Goal: Task Accomplishment & Management: Complete application form

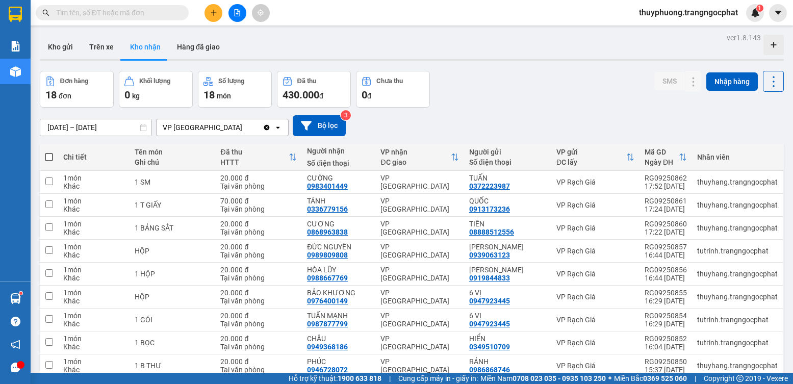
click at [18, 364] on div at bounding box center [21, 365] width 8 height 8
click at [20, 365] on div at bounding box center [21, 365] width 8 height 8
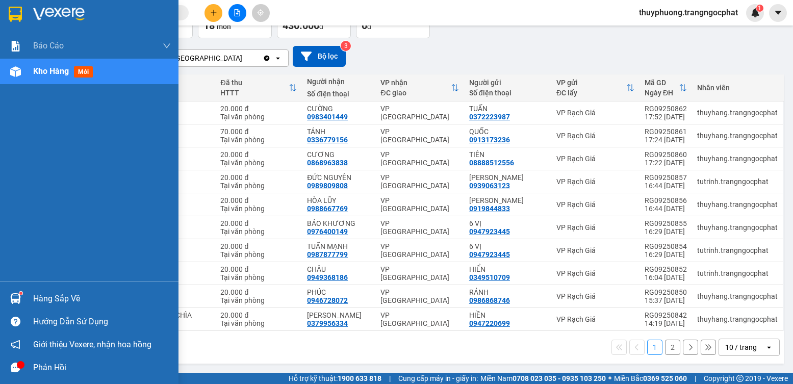
click at [48, 360] on div "Phản hồi" at bounding box center [102, 367] width 138 height 15
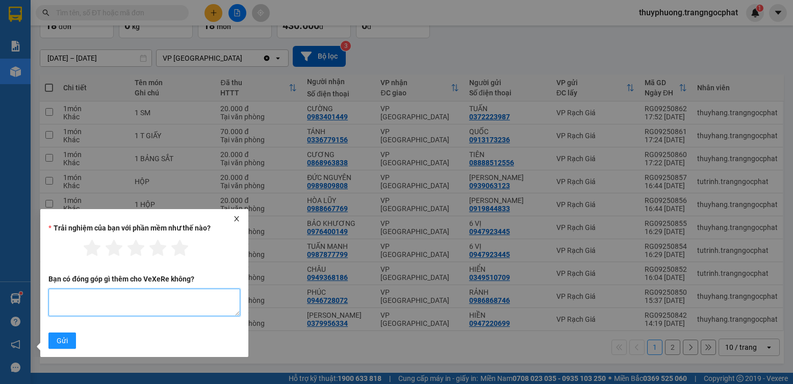
click at [135, 311] on textarea "Bạn có đóng góp gì thêm cho VeXeRe không?" at bounding box center [144, 302] width 192 height 28
click at [242, 219] on div at bounding box center [144, 218] width 200 height 7
click at [237, 220] on icon "close" at bounding box center [236, 218] width 7 height 7
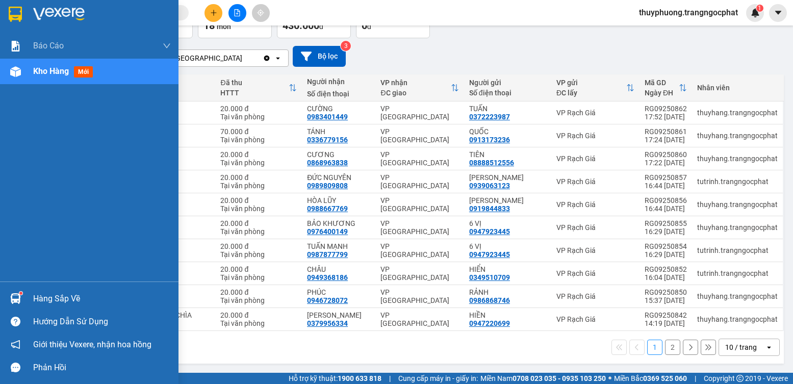
click at [63, 295] on div "Hàng sắp về" at bounding box center [102, 298] width 138 height 15
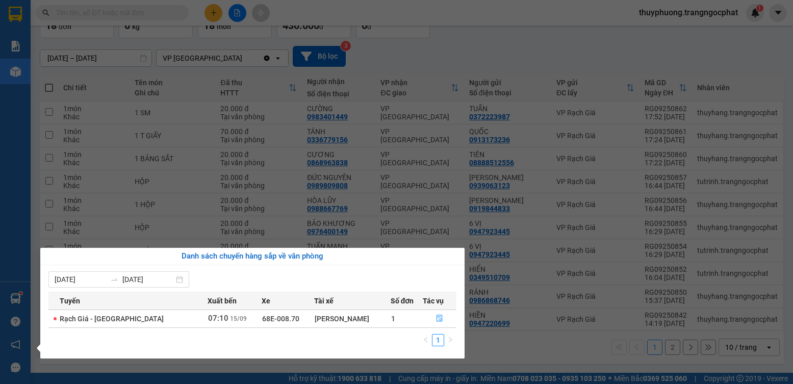
click at [140, 191] on section "Kết quả tìm kiếm ( 0 ) Bộ lọc No Data thuyphuong.trangngocphat 1 Báo cáo Doanh …" at bounding box center [396, 192] width 793 height 384
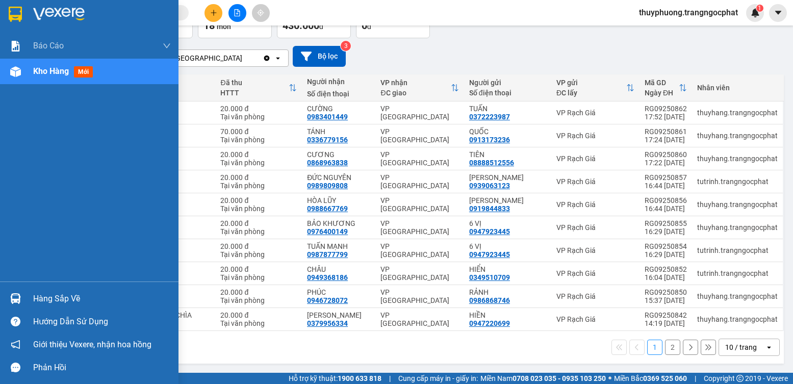
click at [56, 289] on div "Hàng sắp về" at bounding box center [89, 298] width 178 height 23
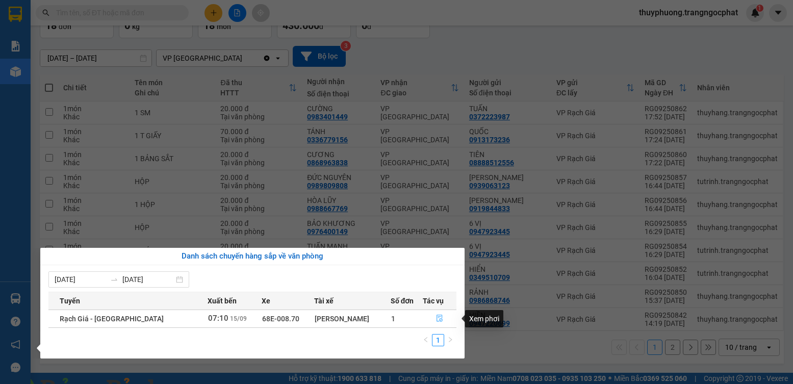
click at [438, 319] on icon "file-done" at bounding box center [439, 317] width 7 height 7
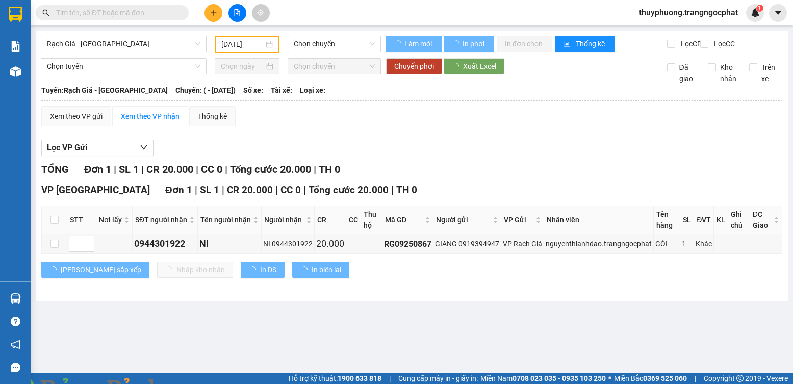
type input "15/09/2025"
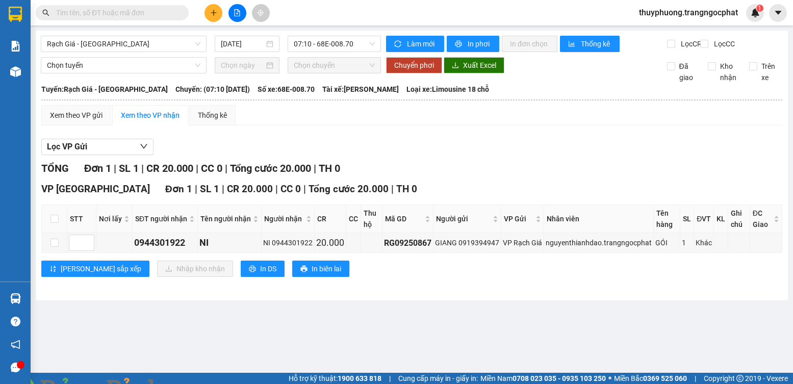
click at [170, 14] on input "text" at bounding box center [116, 12] width 120 height 11
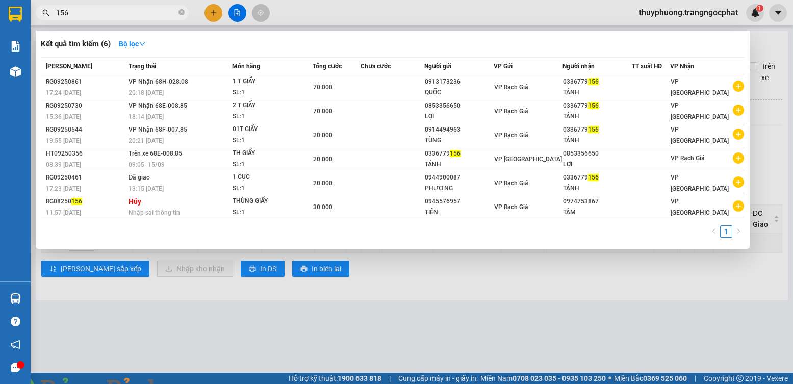
type input "156"
click at [188, 383] on img at bounding box center [184, 390] width 6 height 6
click at [661, 136] on div at bounding box center [650, 135] width 37 height 11
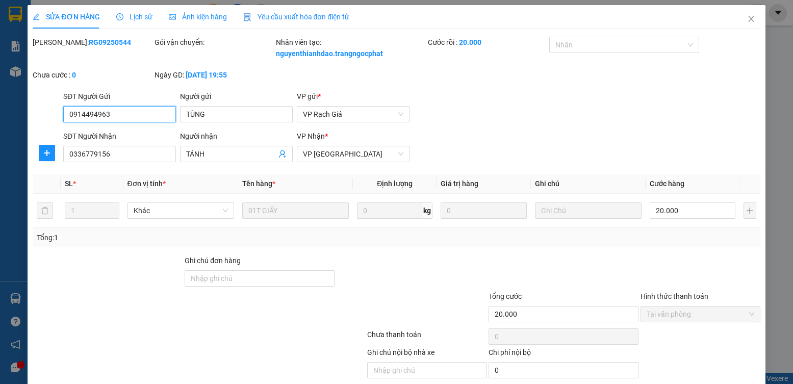
type input "0914494963"
type input "TÙNG"
type input "0336779156"
type input "TÁNH"
type input "20.000"
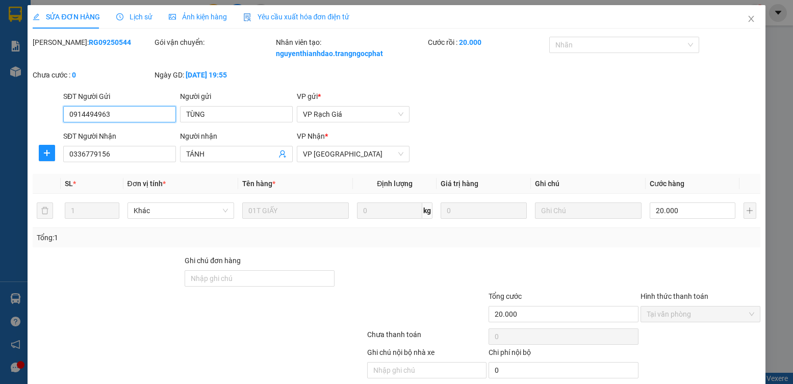
scroll to position [27, 0]
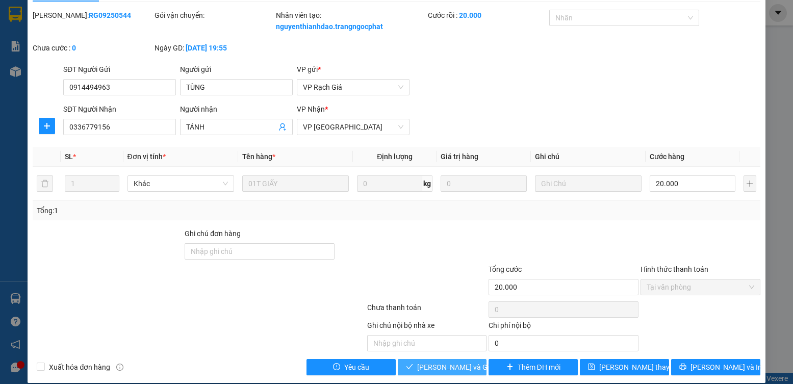
click at [465, 364] on span "Lưu và Giao hàng" at bounding box center [466, 366] width 98 height 11
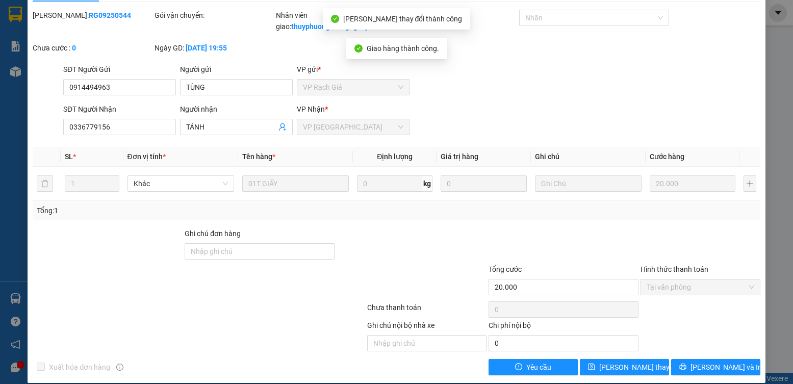
scroll to position [0, 0]
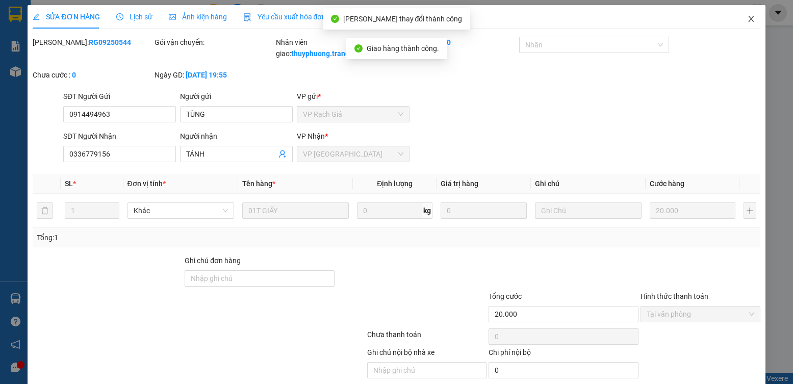
click at [747, 20] on icon "close" at bounding box center [751, 19] width 8 height 8
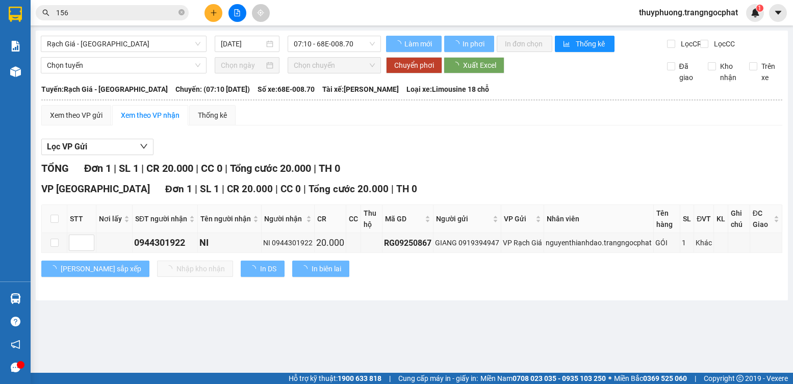
click at [102, 12] on input "156" at bounding box center [116, 12] width 120 height 11
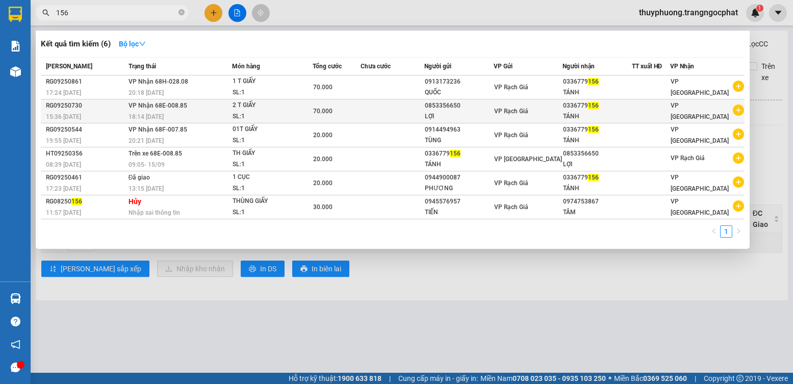
click at [415, 116] on td at bounding box center [392, 111] width 64 height 24
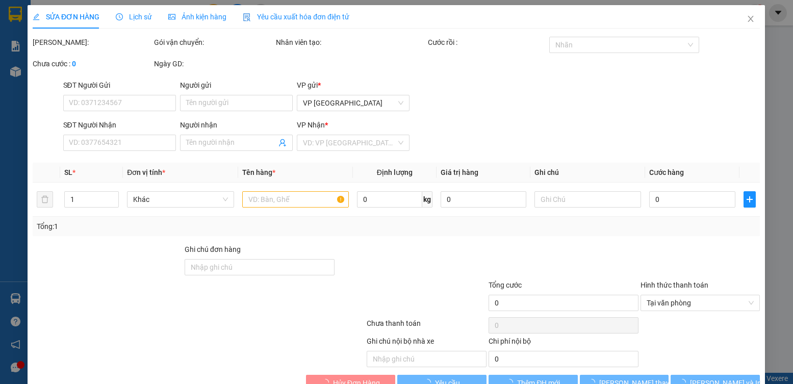
type input "0853356650"
type input "LỢI"
type input "0336779156"
type input "TÁNH"
type input "70.000"
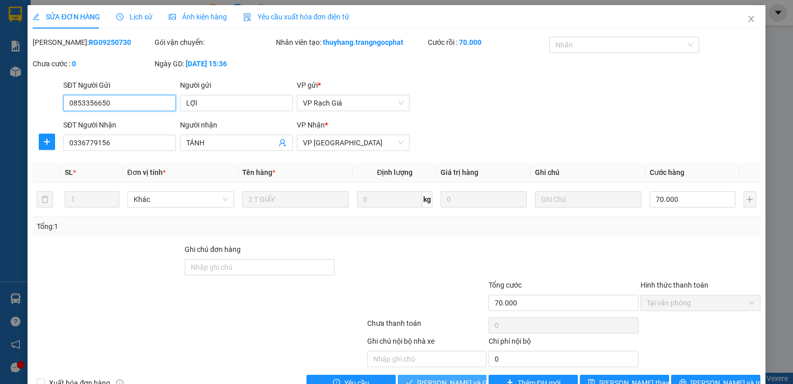
scroll to position [27, 0]
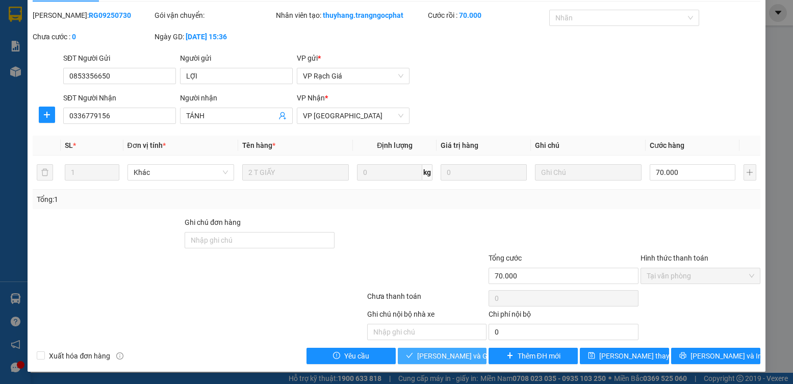
click at [441, 355] on span "Lưu và Giao hàng" at bounding box center [466, 355] width 98 height 11
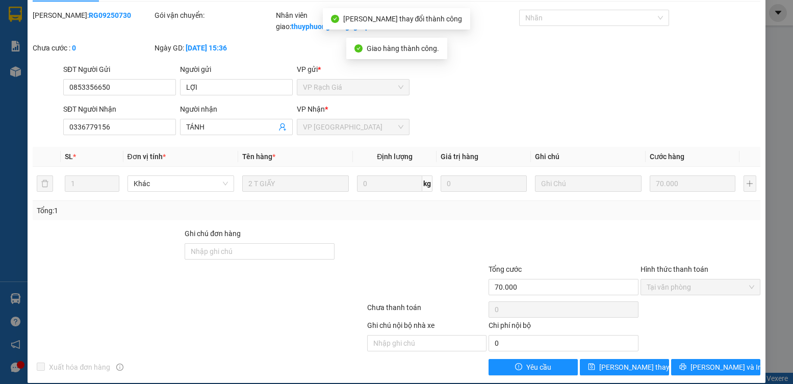
scroll to position [0, 0]
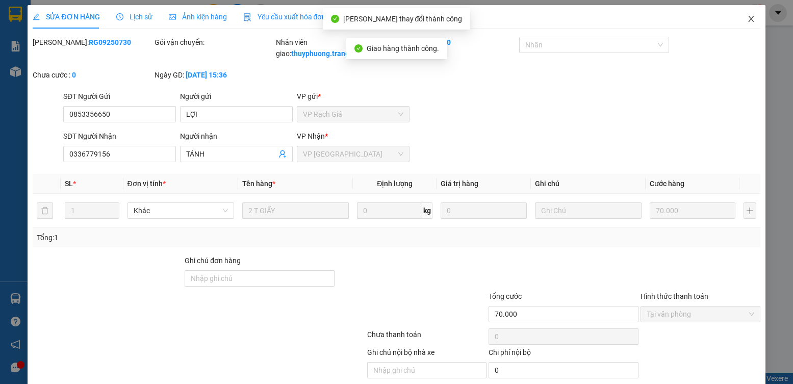
click at [742, 13] on span "Close" at bounding box center [751, 19] width 29 height 29
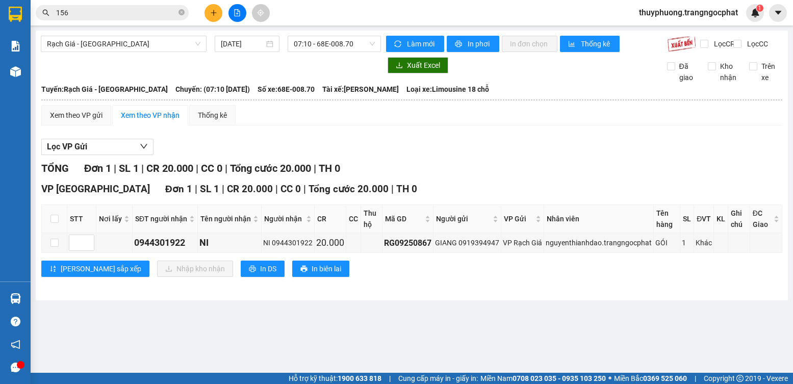
click at [133, 1] on div "Kết quả tìm kiếm ( 6 ) Bộ lọc Mã ĐH Trạng thái Món hàng Tổng cước Chưa cước Ngư…" at bounding box center [396, 12] width 793 height 25
click at [129, 5] on div "Kết quả tìm kiếm ( 6 ) Bộ lọc Mã ĐH Trạng thái Món hàng Tổng cước Chưa cước Ngư…" at bounding box center [99, 13] width 199 height 18
click at [99, 17] on input "156" at bounding box center [116, 12] width 120 height 11
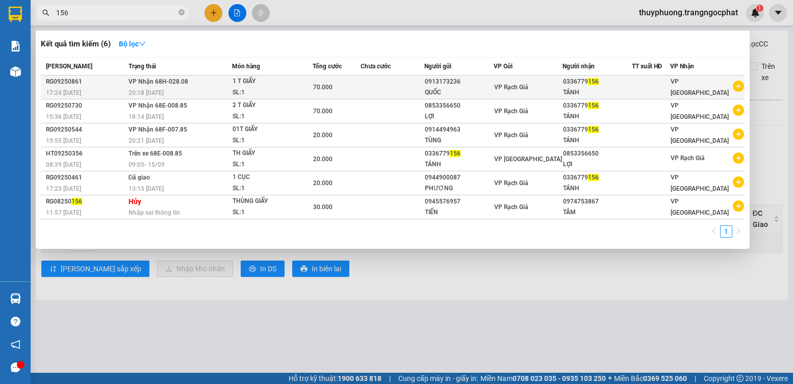
click at [266, 84] on div "1 T GIẤY" at bounding box center [270, 81] width 76 height 11
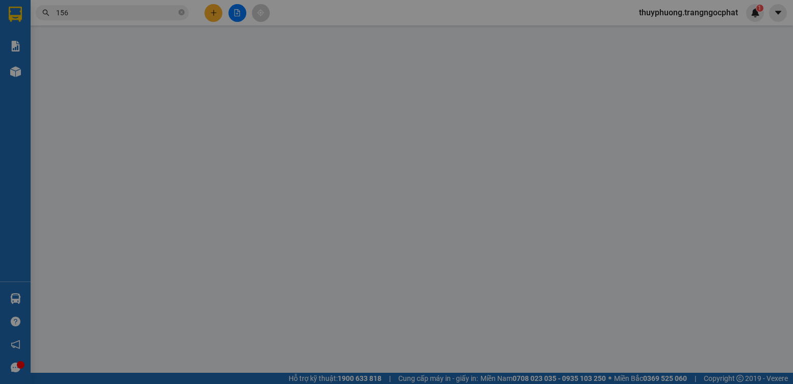
type input "0913173236"
type input "QUỐC"
type input "0336779156"
type input "TÁNH"
type input "70.000"
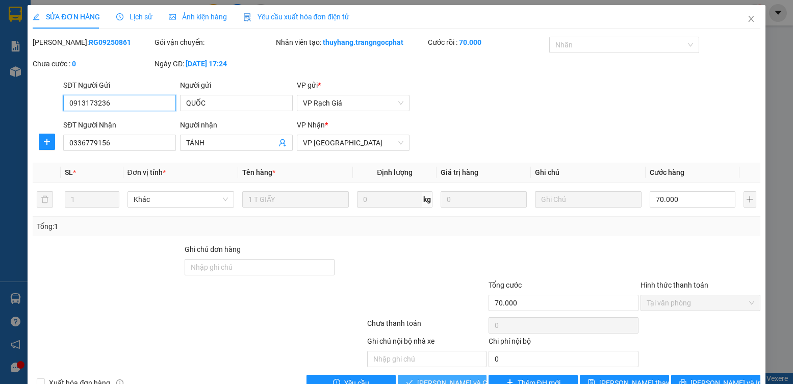
scroll to position [27, 0]
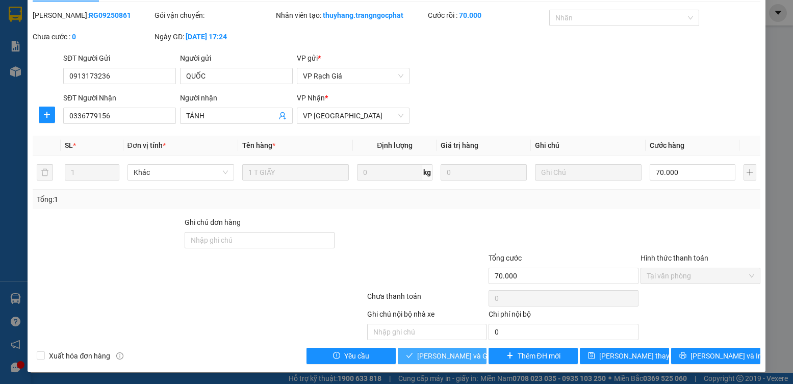
click at [457, 347] on div "Total Paid Fee 70.000 Total UnPaid Fee 0 Cash Collection Total Fee Mã ĐH: RG092…" at bounding box center [396, 187] width 727 height 354
click at [453, 356] on span "Lưu và Giao hàng" at bounding box center [466, 355] width 98 height 11
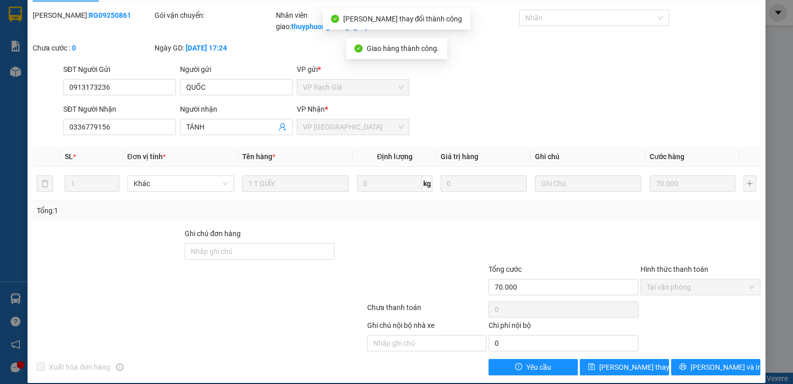
scroll to position [0, 0]
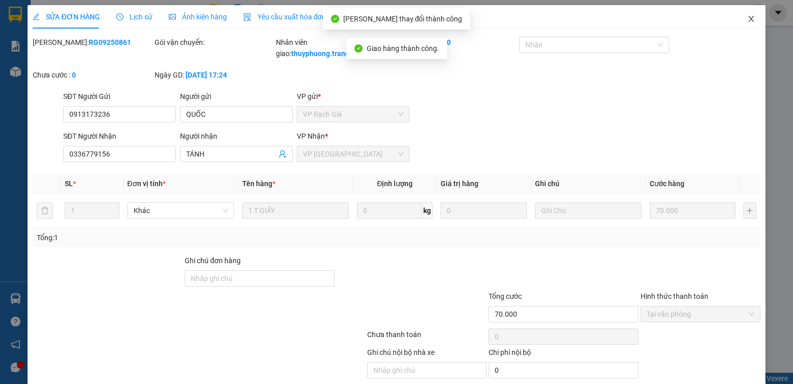
click at [743, 15] on span "Close" at bounding box center [751, 19] width 29 height 29
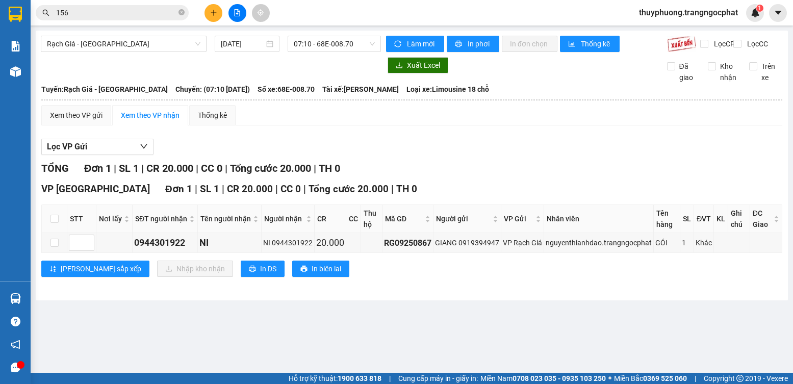
drag, startPoint x: 140, startPoint y: 16, endPoint x: 137, endPoint y: 11, distance: 5.5
click at [137, 13] on input "156" at bounding box center [116, 12] width 120 height 11
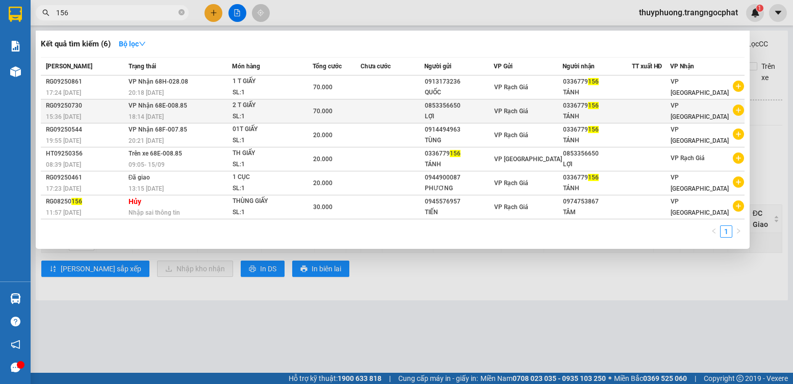
click at [351, 115] on div "70.000" at bounding box center [336, 111] width 47 height 11
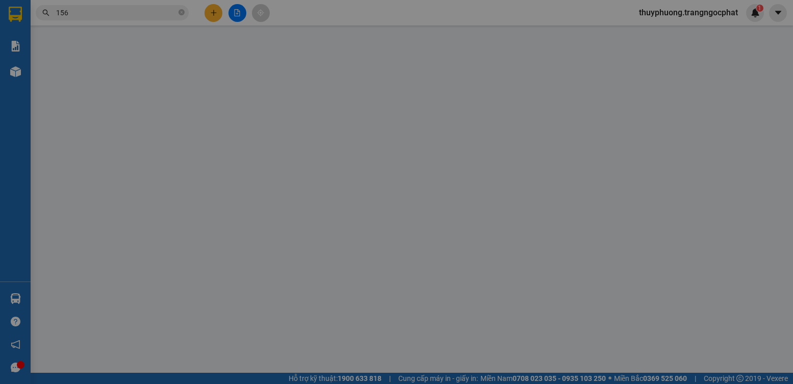
type input "0853356650"
type input "LỢI"
type input "0336779156"
type input "TÁNH"
type input "70.000"
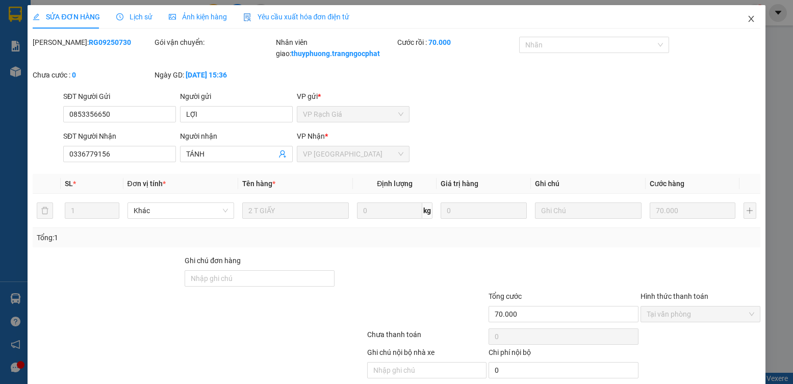
click at [747, 20] on icon "close" at bounding box center [751, 19] width 8 height 8
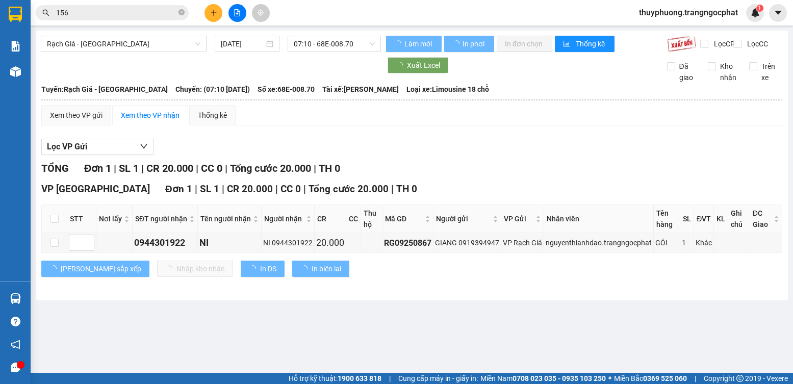
click at [104, 19] on span "156" at bounding box center [112, 12] width 153 height 15
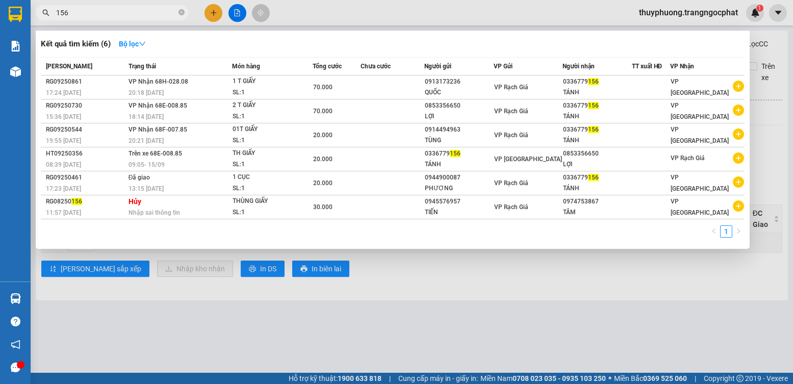
click at [104, 19] on span "156" at bounding box center [112, 12] width 153 height 15
click at [104, 16] on input "156" at bounding box center [116, 12] width 120 height 11
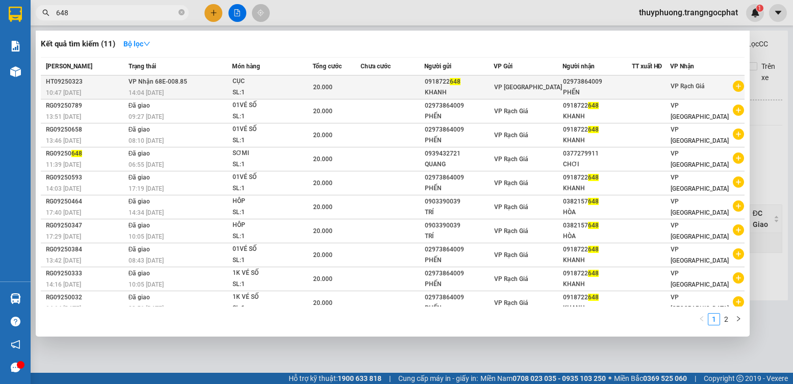
type input "648"
click at [537, 84] on div "VP [GEOGRAPHIC_DATA]" at bounding box center [528, 87] width 68 height 11
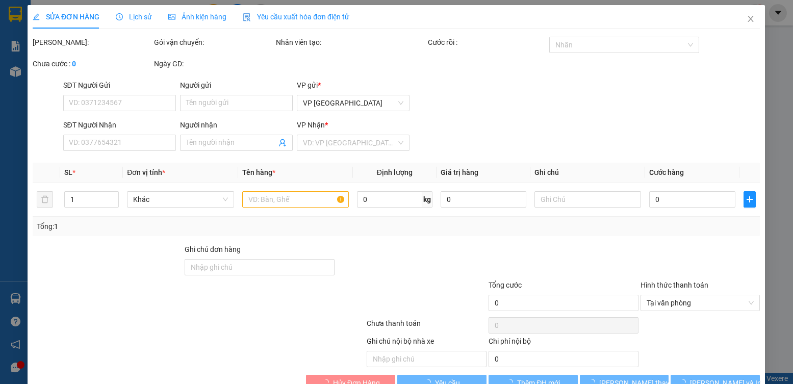
type input "0918722648"
type input "KHANH"
type input "02973864009"
type input "PHẾN"
type input "20.000"
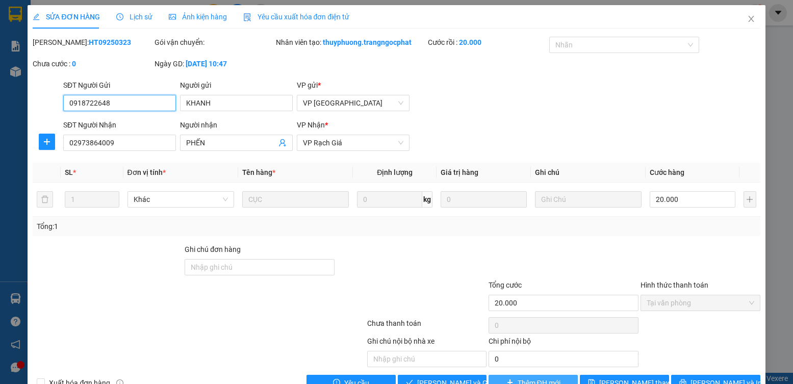
scroll to position [27, 0]
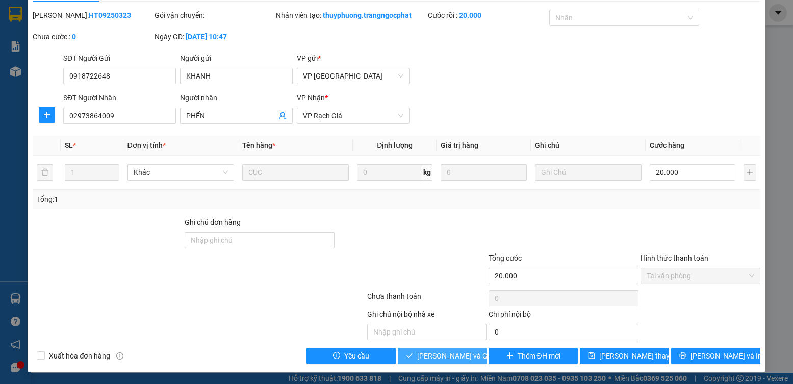
click at [465, 350] on span "Lưu và Giao hàng" at bounding box center [466, 355] width 98 height 11
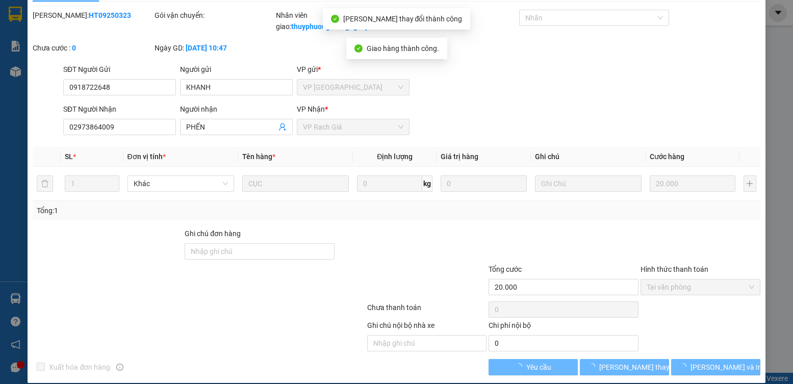
scroll to position [0, 0]
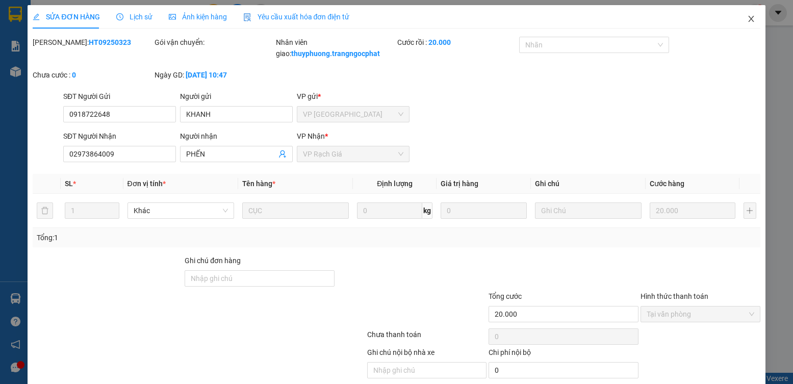
click at [745, 24] on span "Close" at bounding box center [751, 19] width 29 height 29
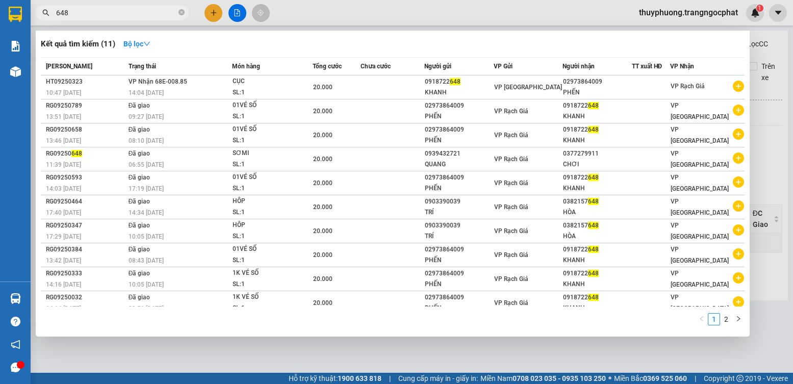
click at [138, 15] on input "648" at bounding box center [116, 12] width 120 height 11
click at [775, 119] on div at bounding box center [396, 192] width 793 height 384
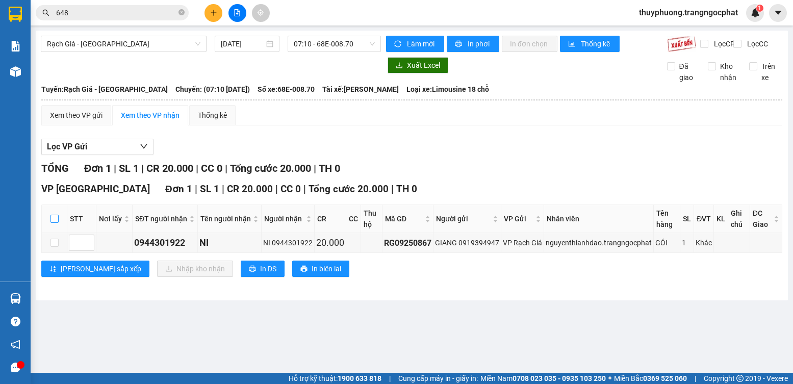
click at [56, 223] on input "checkbox" at bounding box center [54, 219] width 8 height 8
checkbox input "true"
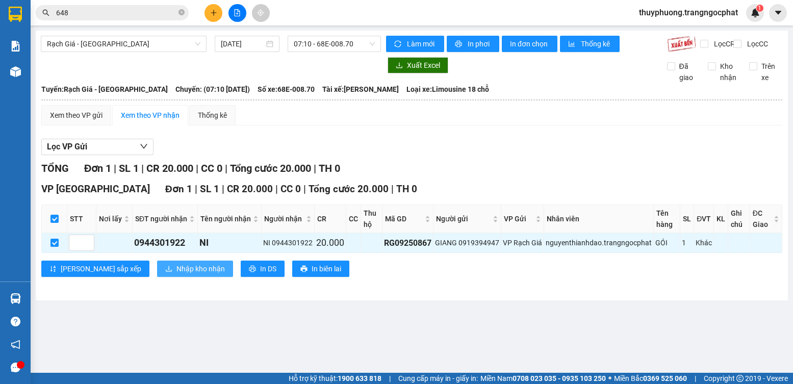
click at [163, 271] on button "Nhập kho nhận" at bounding box center [195, 268] width 76 height 16
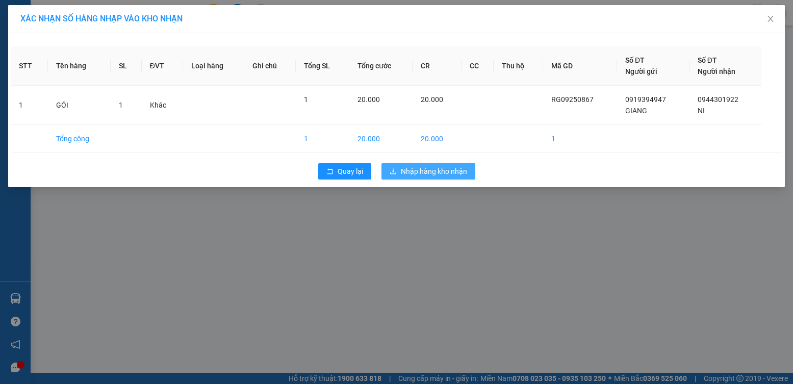
click at [434, 172] on span "Nhập hàng kho nhận" at bounding box center [434, 171] width 66 height 11
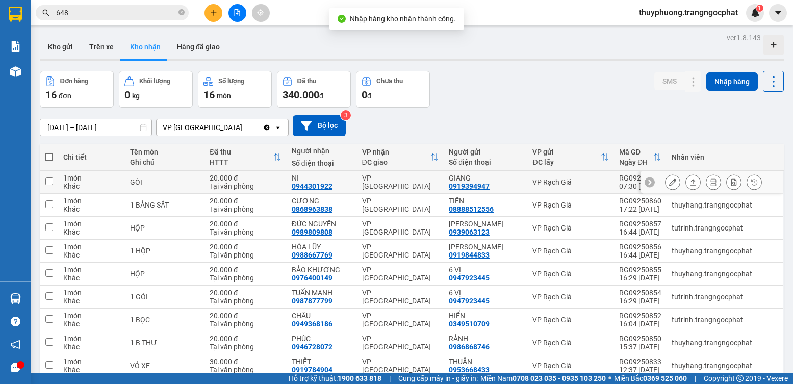
click at [324, 187] on div "0944301922" at bounding box center [312, 186] width 41 height 8
copy div "0944301922"
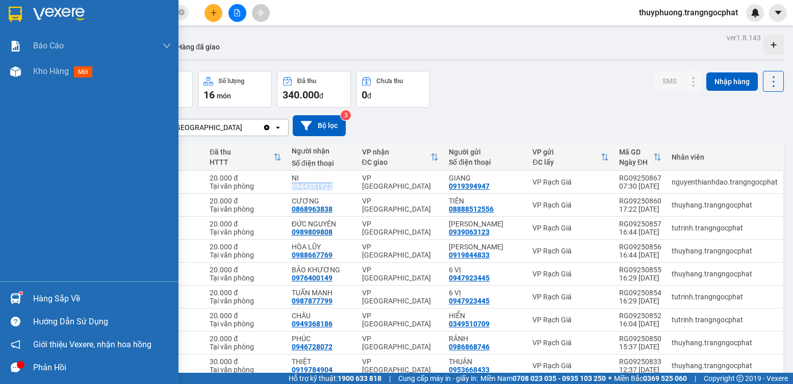
click at [43, 301] on div "Hàng sắp về" at bounding box center [102, 298] width 138 height 15
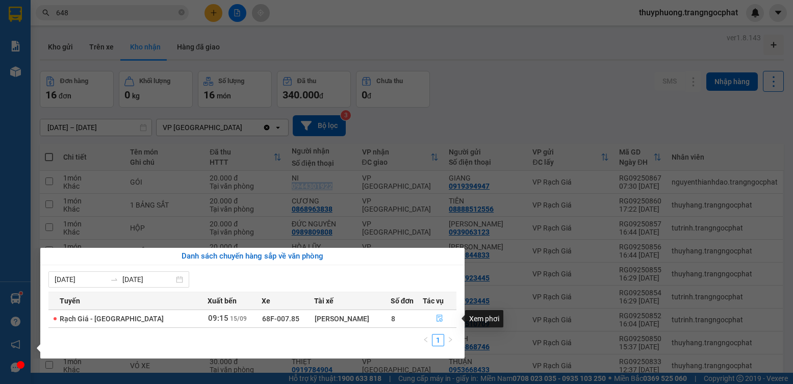
click at [438, 317] on icon "file-done" at bounding box center [440, 318] width 6 height 7
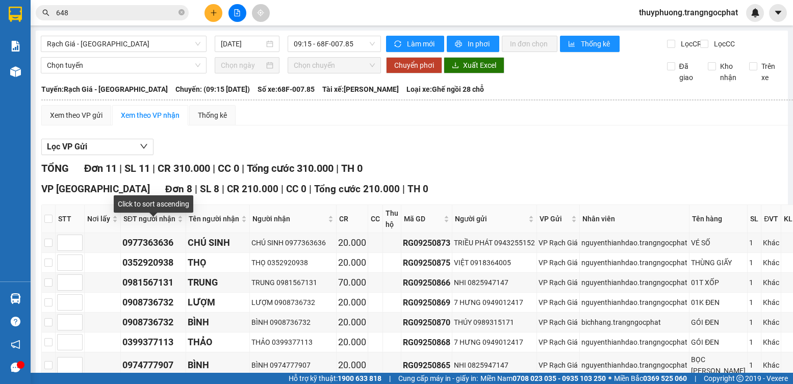
scroll to position [102, 0]
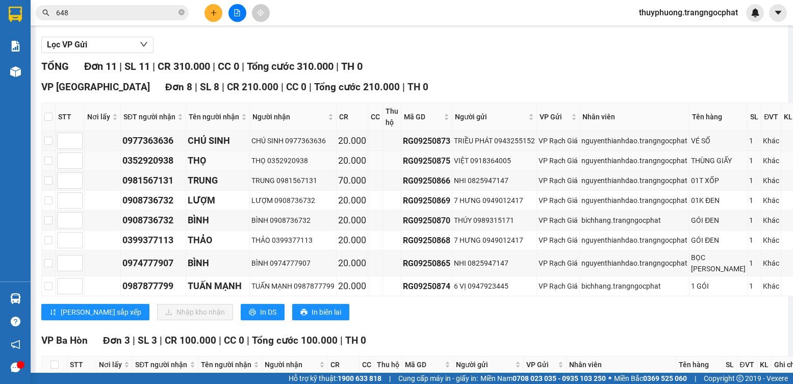
click at [157, 168] on div "0352920938" at bounding box center [153, 160] width 62 height 14
copy div "0352920938"
click at [134, 188] on div "0981567131" at bounding box center [153, 180] width 62 height 14
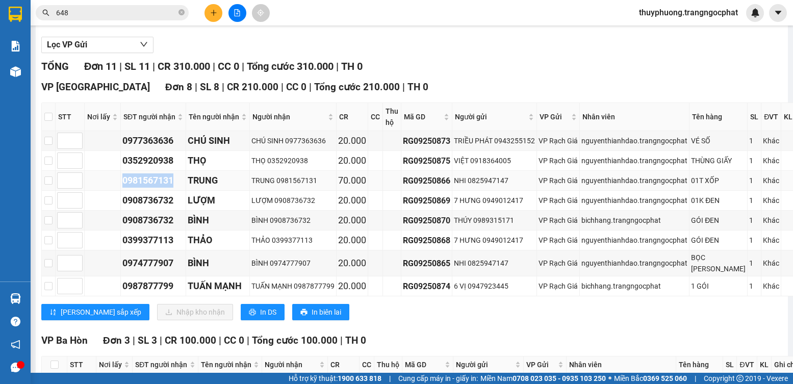
copy div "0981567131"
click at [144, 207] on div "0908736732" at bounding box center [153, 200] width 62 height 14
click at [143, 207] on div "0908736732" at bounding box center [153, 200] width 62 height 14
copy div "0908736732"
click at [159, 227] on div "0908736732" at bounding box center [153, 220] width 62 height 14
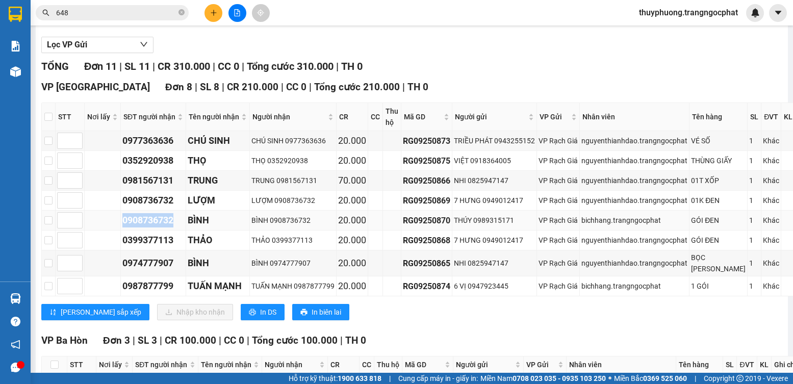
click at [159, 227] on div "0908736732" at bounding box center [153, 220] width 62 height 14
copy div "0908736732"
click at [147, 250] on td "0399377113" at bounding box center [153, 240] width 65 height 20
copy div "0399377113"
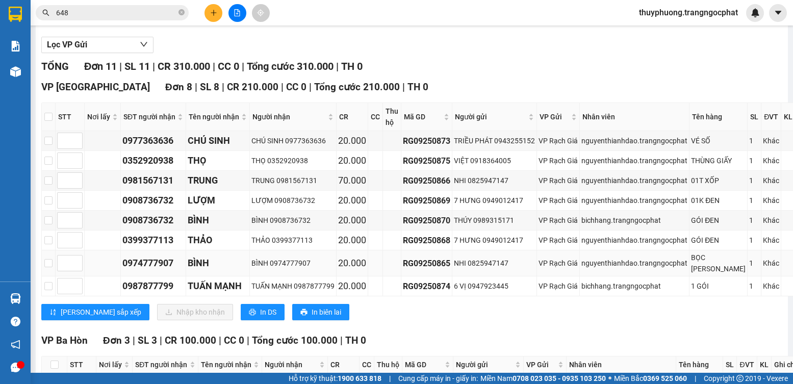
click at [137, 270] on div "0974777907" at bounding box center [153, 263] width 62 height 14
copy div "0974777907"
click at [140, 296] on td "0987877799" at bounding box center [153, 286] width 65 height 20
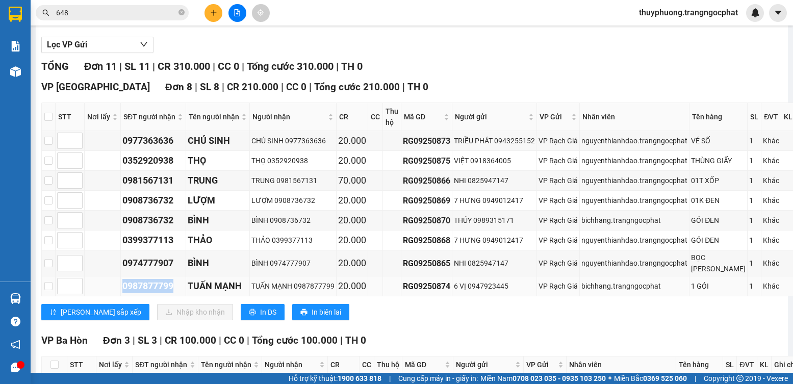
copy div "0987877799"
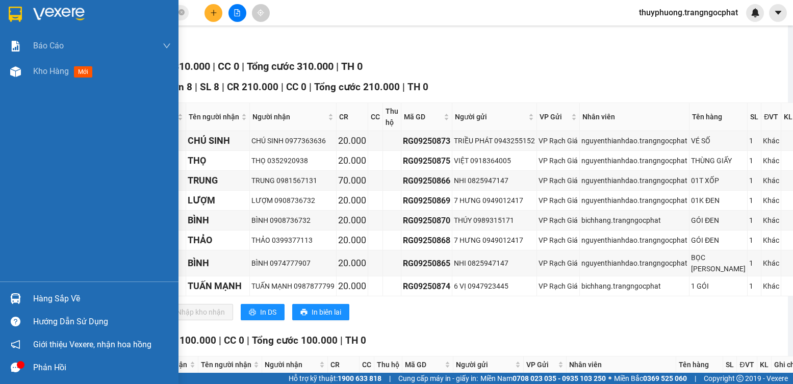
click at [11, 364] on icon "message" at bounding box center [16, 367] width 10 height 10
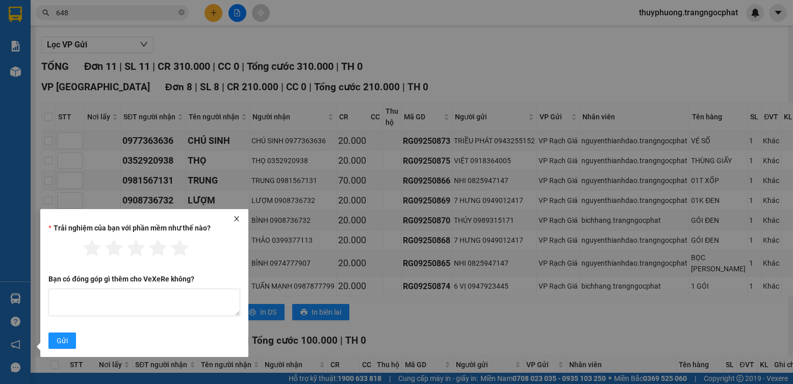
click at [235, 222] on icon "close" at bounding box center [236, 218] width 7 height 7
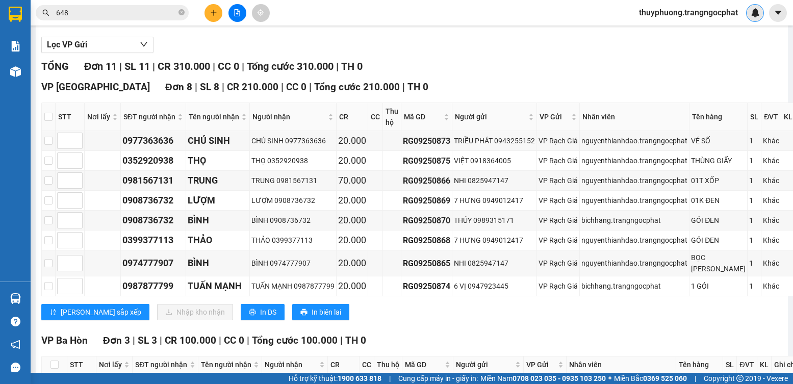
click at [753, 14] on img at bounding box center [754, 12] width 9 height 9
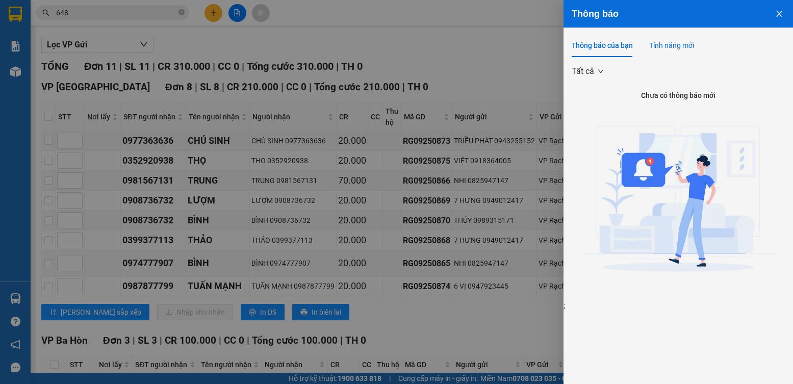
click at [691, 43] on div "Tính năng mới" at bounding box center [671, 45] width 45 height 11
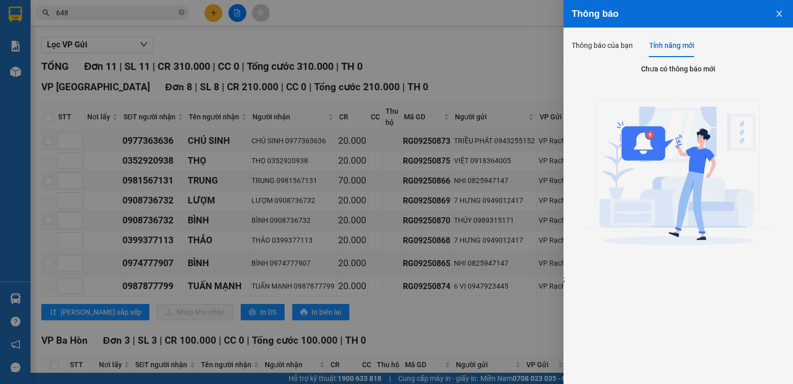
click at [596, 57] on div "Chưa có thông báo mới ;" at bounding box center [677, 170] width 229 height 227
click at [595, 55] on div "Thông báo của bạn" at bounding box center [601, 45] width 61 height 23
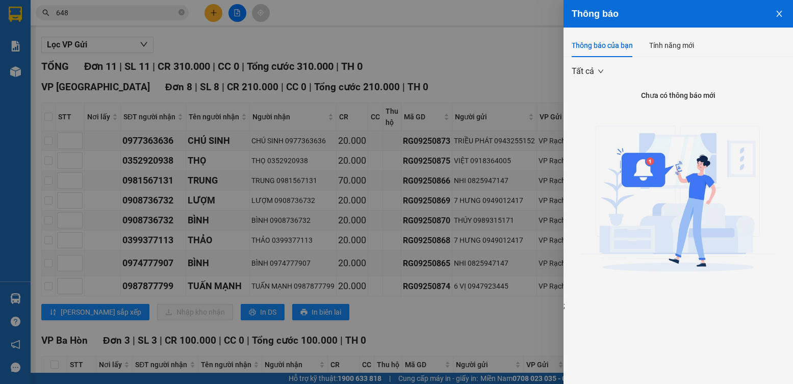
click at [778, 10] on icon "close" at bounding box center [779, 14] width 8 height 8
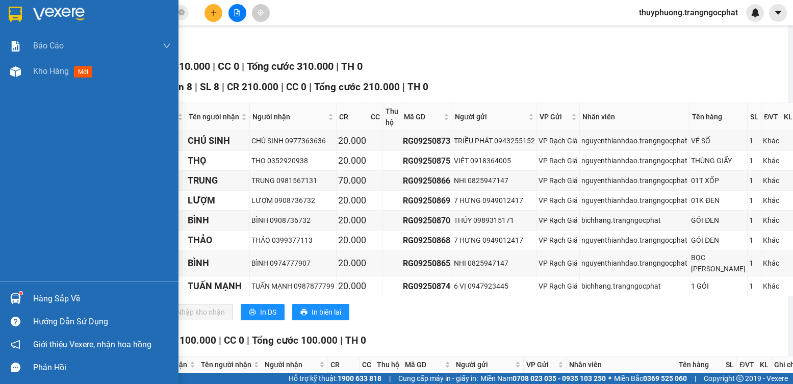
click at [43, 292] on div "Hàng sắp về" at bounding box center [102, 298] width 138 height 15
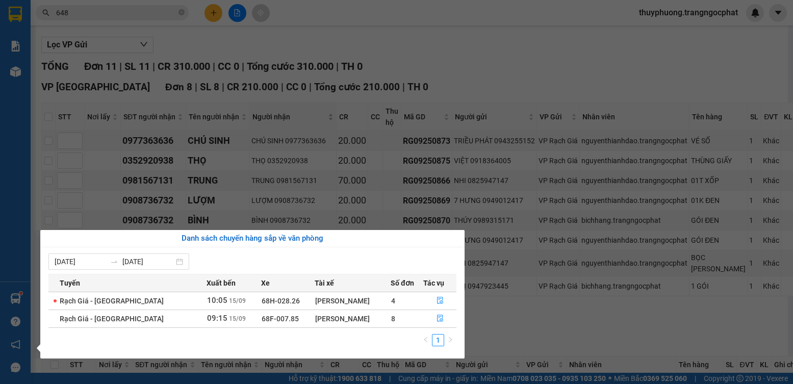
click at [420, 66] on section "Kết quả tìm kiếm ( 11 ) Bộ lọc Mã ĐH Trạng thái Món hàng Tổng cước Chưa cước Ng…" at bounding box center [396, 192] width 793 height 384
click at [306, 122] on span "Người nhận" at bounding box center [288, 116] width 73 height 11
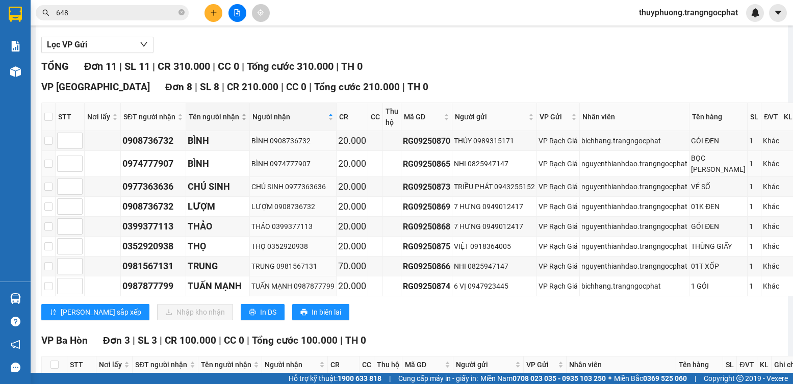
scroll to position [0, 0]
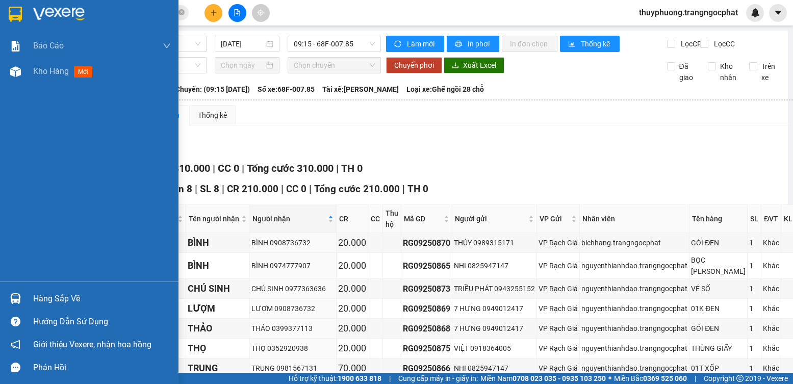
click at [60, 120] on div "Báo cáo Doanh số tạo đơn theo VP gửi mới (nhà xe) Doanh số tạo đơn theo VP gửi …" at bounding box center [89, 157] width 178 height 248
click at [53, 69] on span "Kho hàng" at bounding box center [51, 71] width 36 height 10
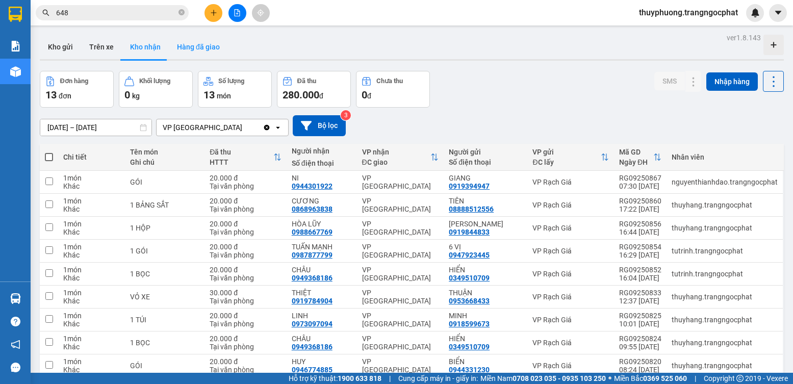
click at [184, 47] on button "Hàng đã giao" at bounding box center [198, 47] width 59 height 24
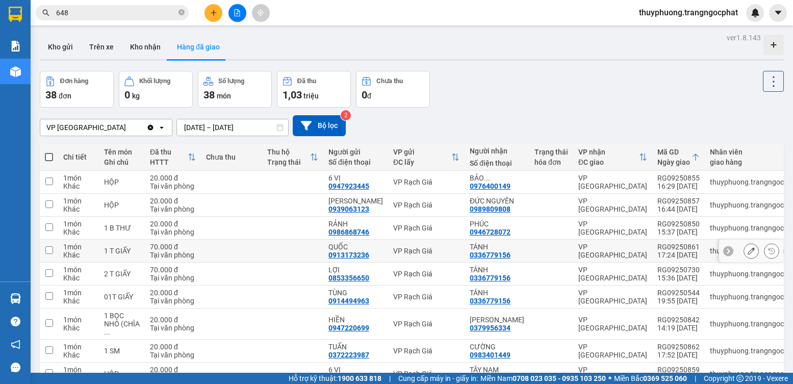
scroll to position [90, 0]
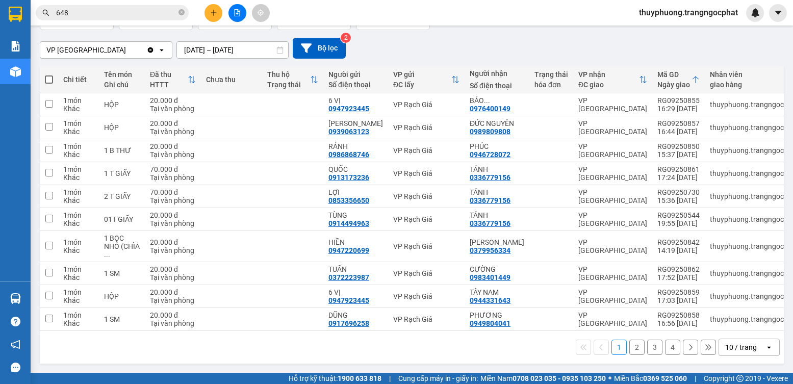
click at [629, 348] on button "2" at bounding box center [636, 346] width 15 height 15
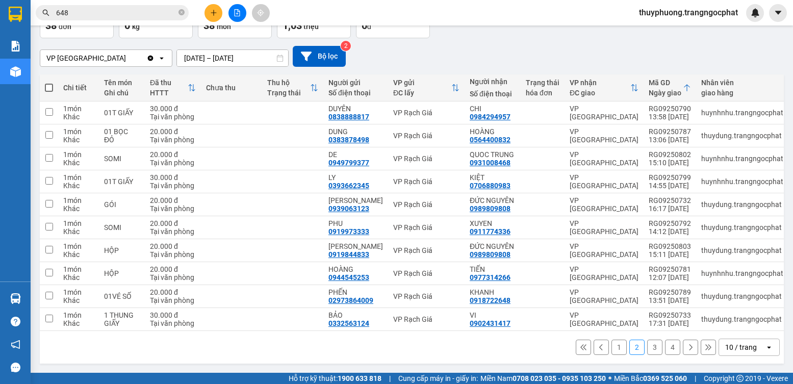
click at [647, 347] on button "3" at bounding box center [654, 346] width 15 height 15
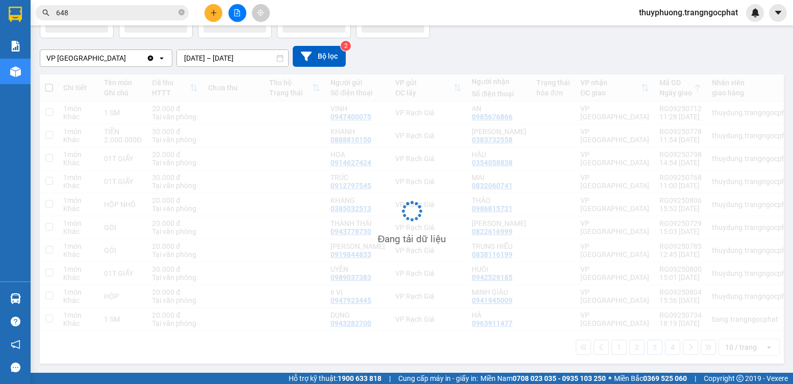
scroll to position [82, 0]
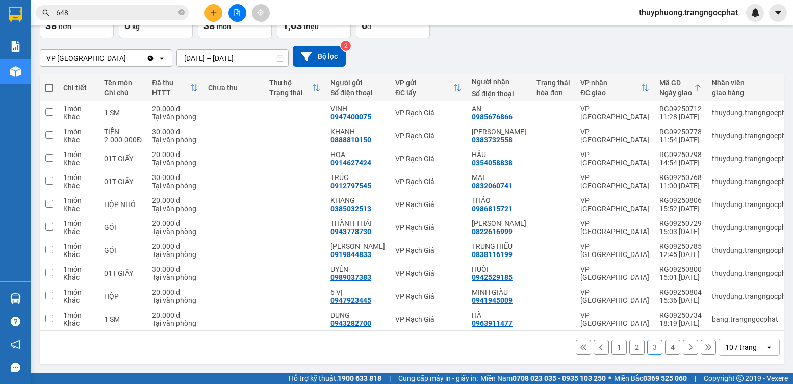
click at [667, 347] on button "4" at bounding box center [672, 346] width 15 height 15
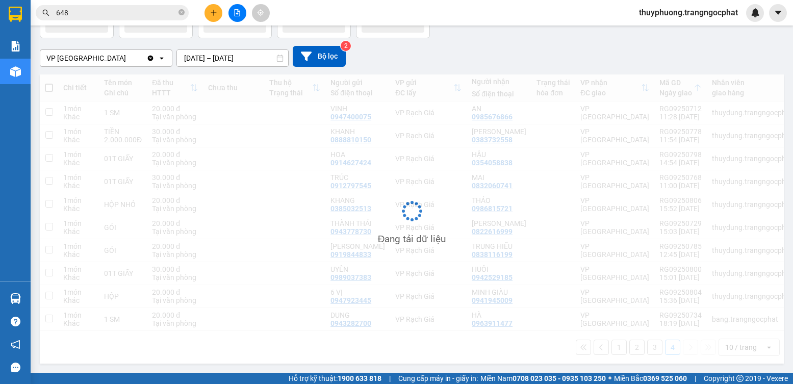
scroll to position [47, 0]
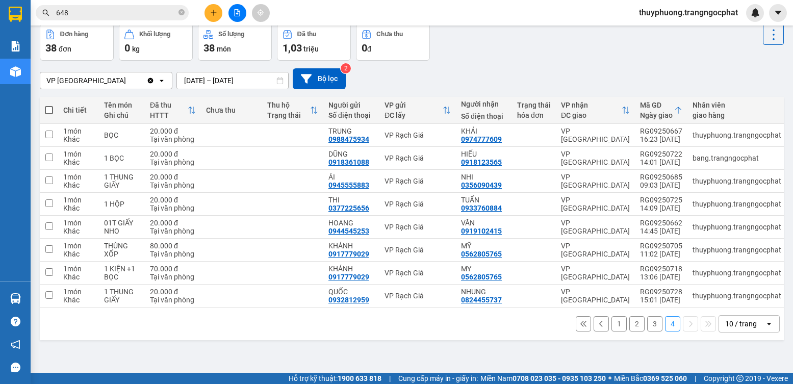
click at [102, 17] on input "648" at bounding box center [116, 12] width 120 height 11
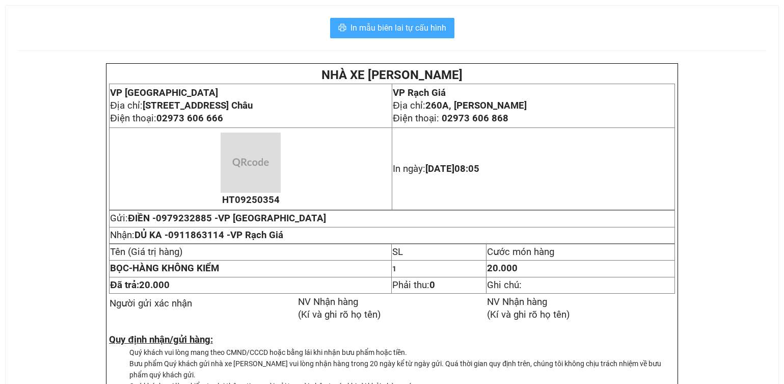
click at [425, 29] on span "In mẫu biên lai tự cấu hình" at bounding box center [399, 27] width 96 height 13
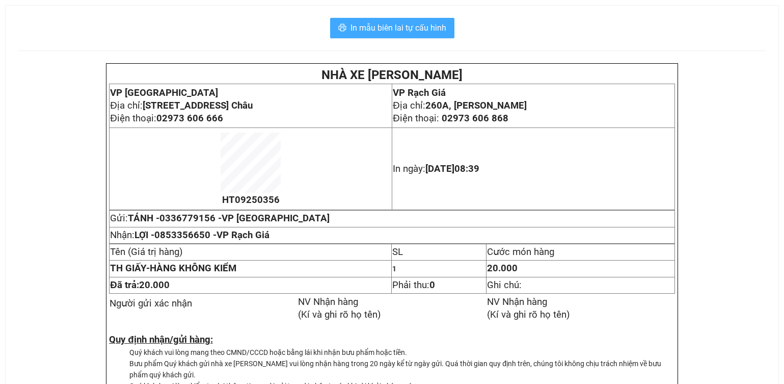
click at [407, 33] on span "In mẫu biên lai tự cấu hình" at bounding box center [399, 27] width 96 height 13
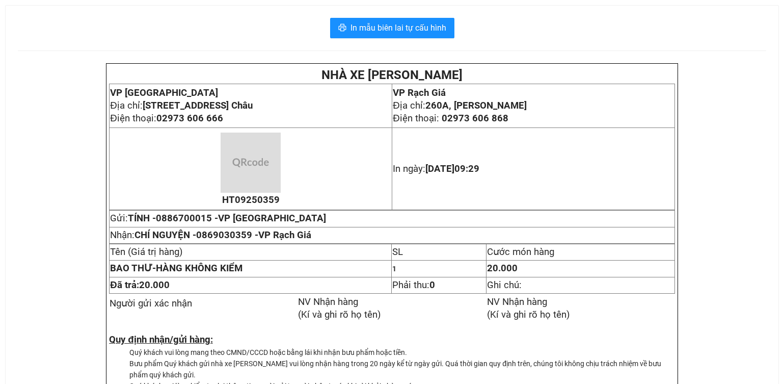
click at [382, 10] on div "In mẫu biên lai tự cấu hình NHÀ XE TRANG NGỌC PHÁT VP Hà Tiên Địa chỉ: Tổ 4, Kh…" at bounding box center [392, 222] width 773 height 433
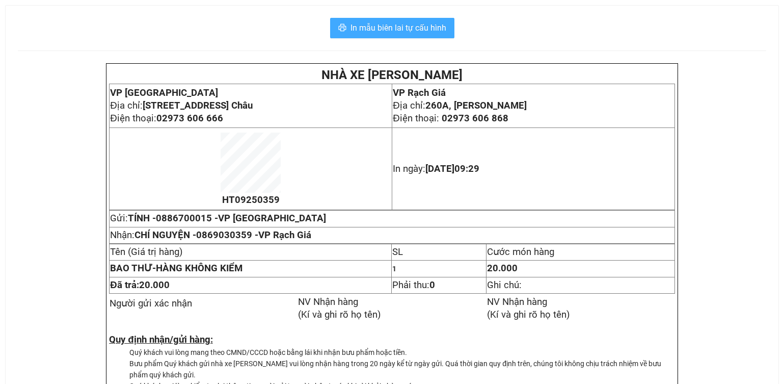
click at [382, 19] on button "In mẫu biên lai tự cấu hình" at bounding box center [392, 28] width 124 height 20
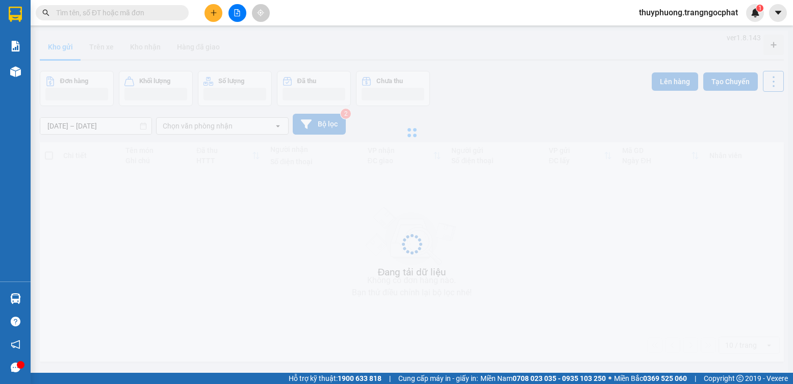
scroll to position [47, 0]
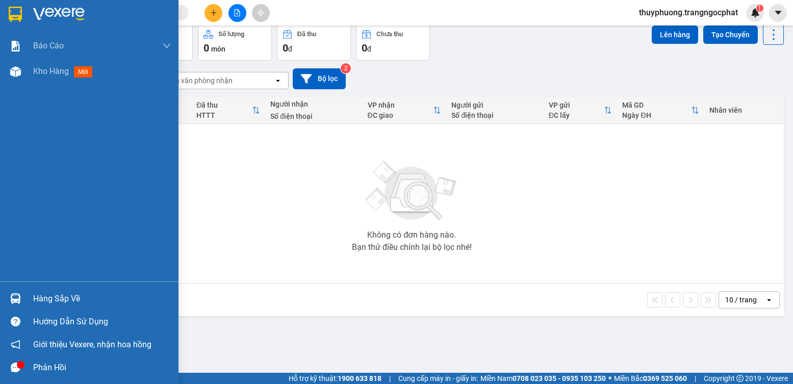
click at [62, 294] on div "Hàng sắp về" at bounding box center [102, 298] width 138 height 15
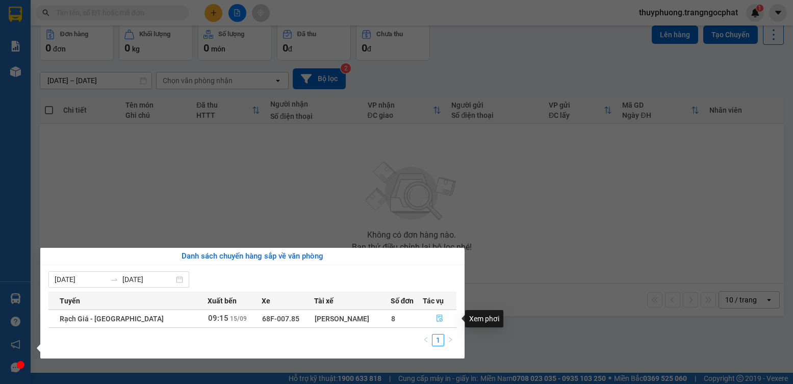
click at [437, 317] on icon "file-done" at bounding box center [440, 318] width 6 height 7
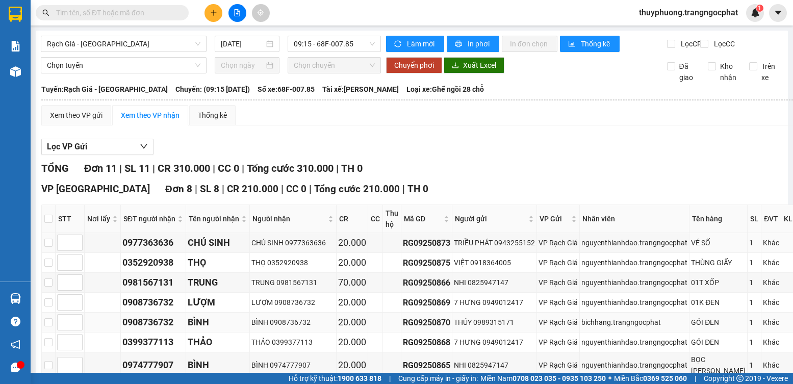
scroll to position [102, 0]
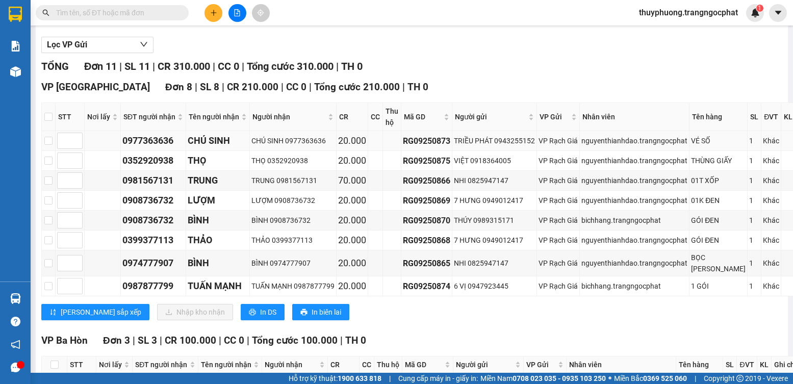
click at [146, 141] on td "0977363636" at bounding box center [153, 141] width 65 height 20
copy div "0977363636"
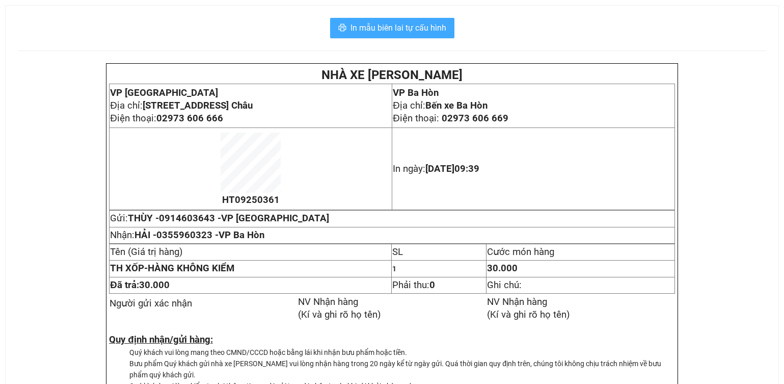
click at [417, 30] on span "In mẫu biên lai tự cấu hình" at bounding box center [399, 27] width 96 height 13
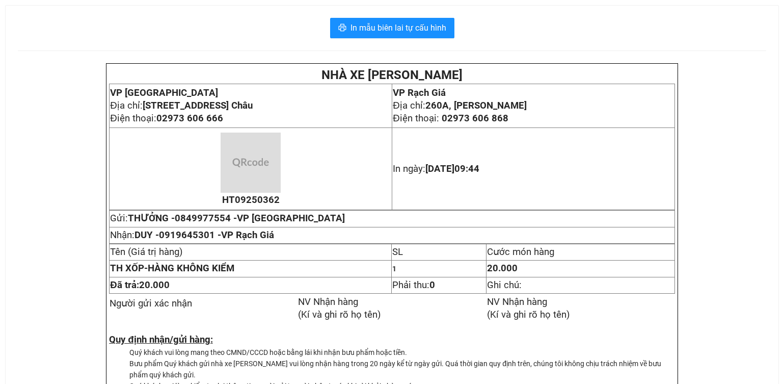
click at [406, 13] on div "In mẫu biên lai tự cấu hình NHÀ XE [PERSON_NAME] VP [GEOGRAPHIC_DATA] chỉ: [STR…" at bounding box center [392, 222] width 773 height 433
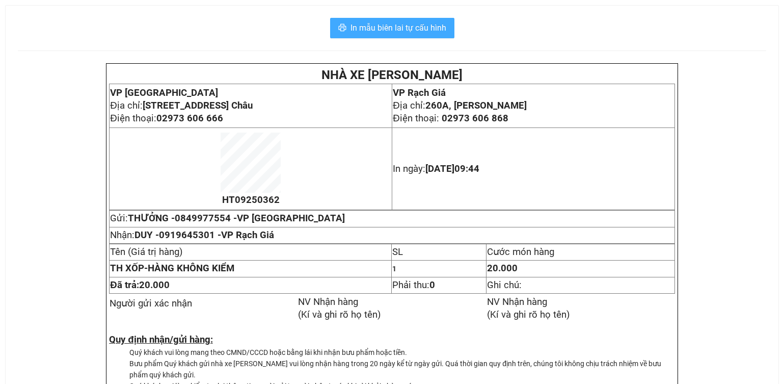
click at [407, 33] on span "In mẫu biên lai tự cấu hình" at bounding box center [399, 27] width 96 height 13
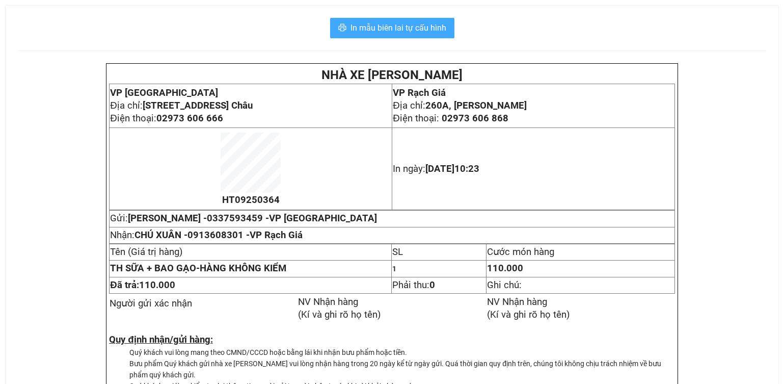
click at [404, 27] on span "In mẫu biên lai tự cấu hình" at bounding box center [399, 27] width 96 height 13
